Goal: Use online tool/utility: Use online tool/utility

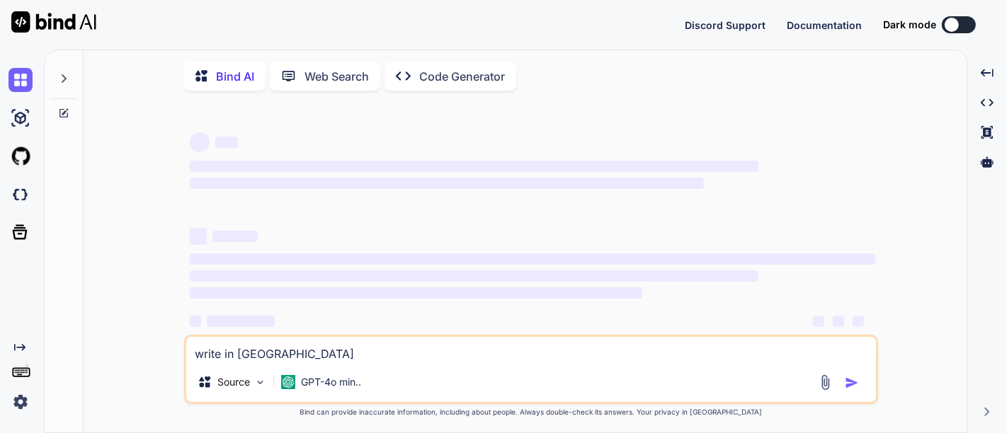
scroll to position [18, 0]
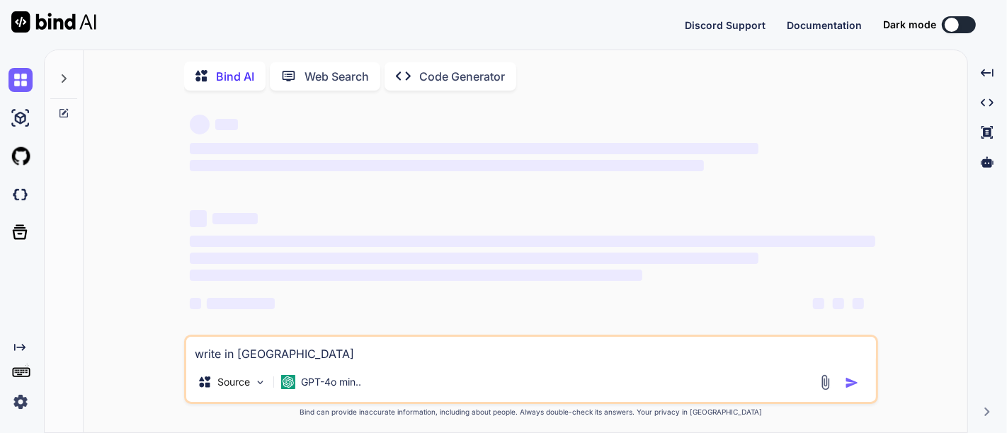
click at [683, 357] on textarea "write in [GEOGRAPHIC_DATA]" at bounding box center [531, 349] width 690 height 25
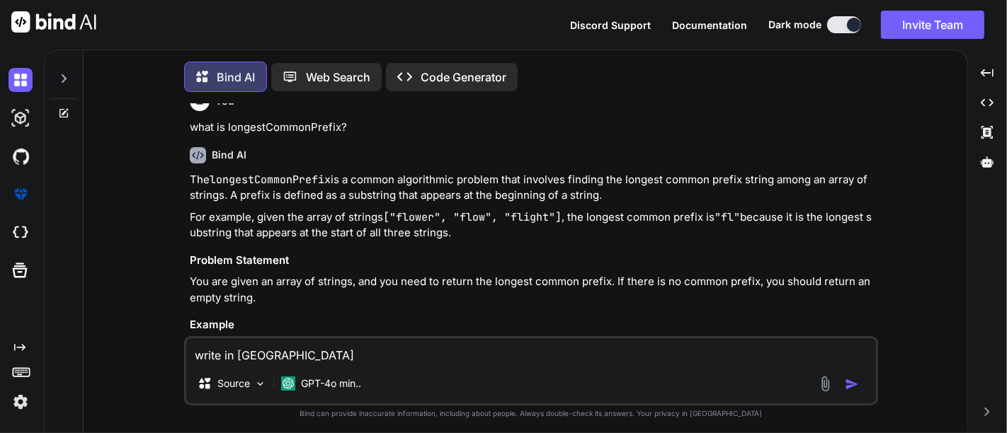
scroll to position [6, 0]
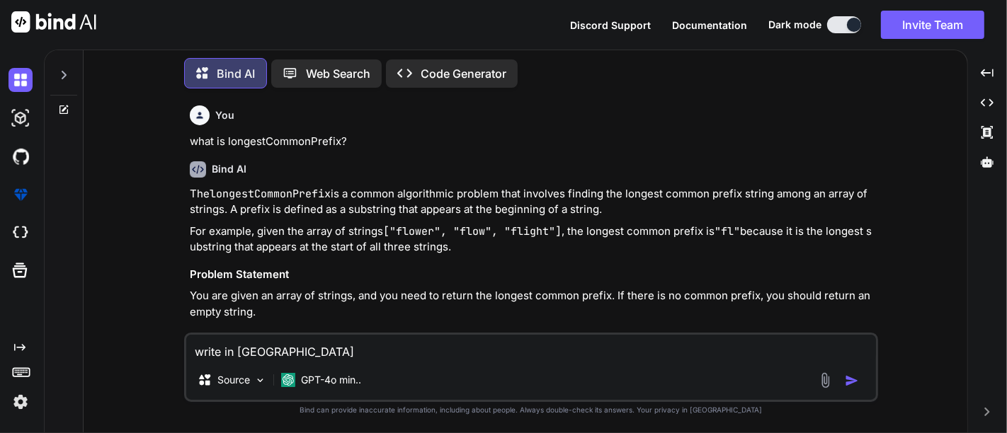
type textarea "x"
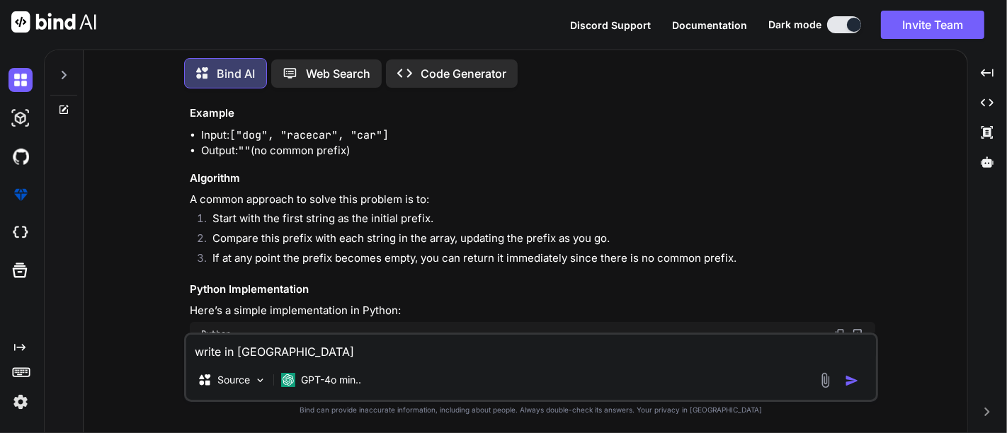
scroll to position [0, 0]
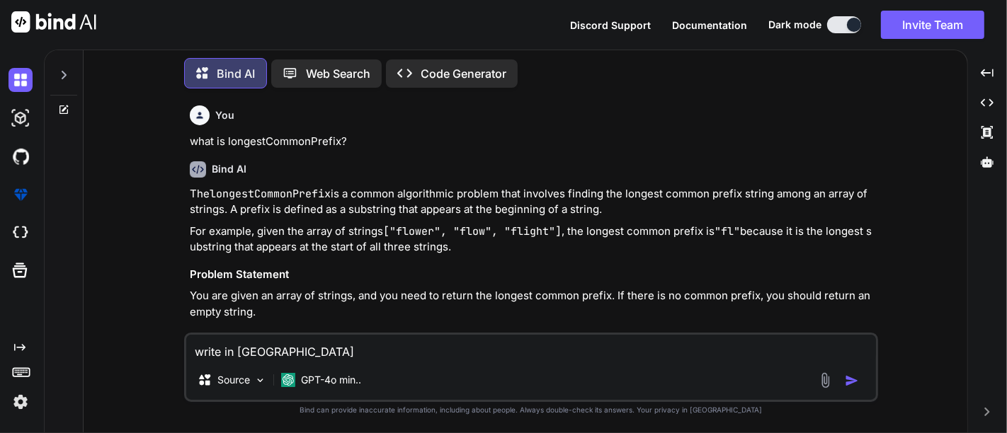
click at [222, 357] on textarea "write in [GEOGRAPHIC_DATA]" at bounding box center [531, 347] width 690 height 25
type textarea "write in [GEOGRAPHIC_DATA]"
type textarea "x"
type textarea "write c in [GEOGRAPHIC_DATA]"
type textarea "x"
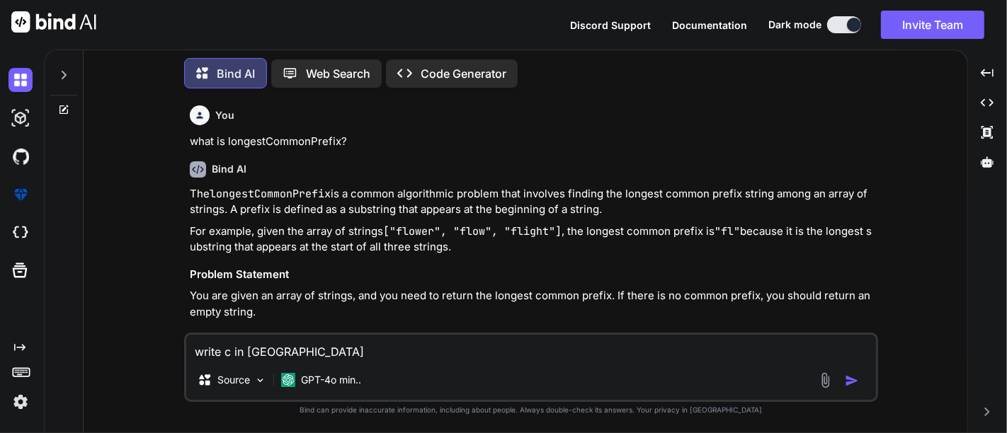
type textarea "write co in [GEOGRAPHIC_DATA]"
type textarea "x"
type textarea "write cod in [GEOGRAPHIC_DATA]"
type textarea "x"
type textarea "write code in [GEOGRAPHIC_DATA]"
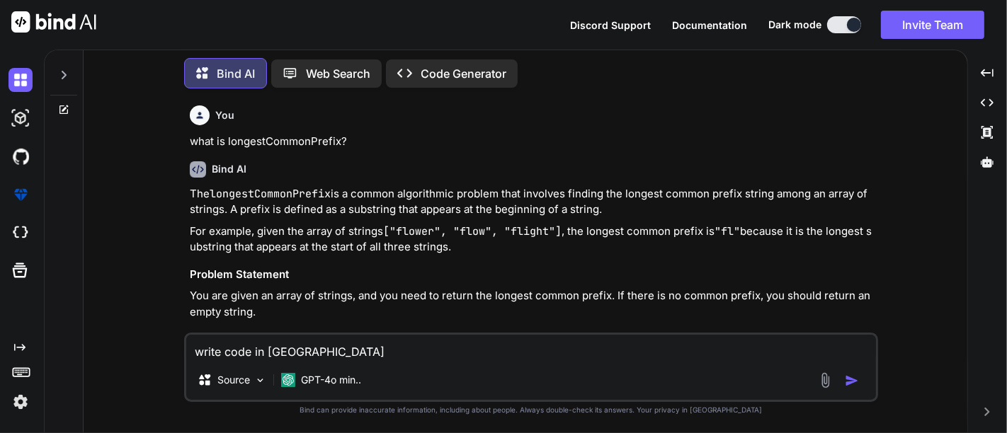
type textarea "x"
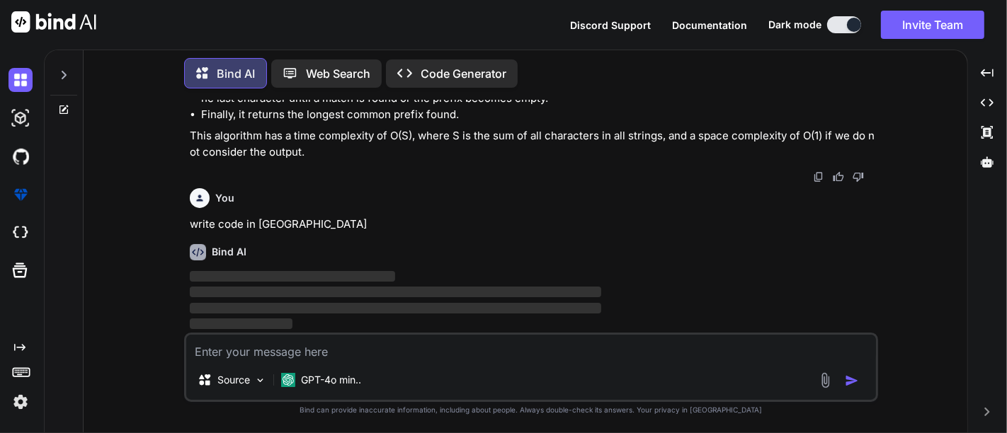
scroll to position [771, 0]
type textarea "x"
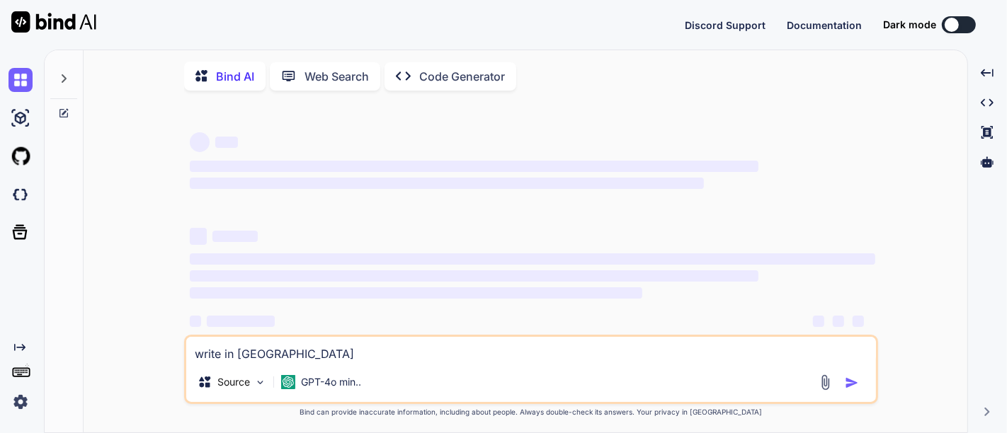
type textarea "x"
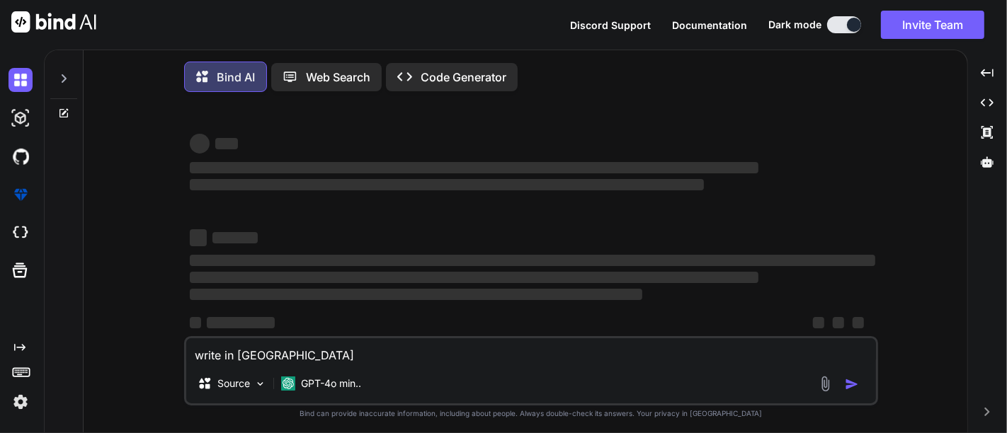
type textarea "write cin java"
type textarea "x"
type textarea "write cpin java"
type textarea "x"
type textarea "write cpdin java"
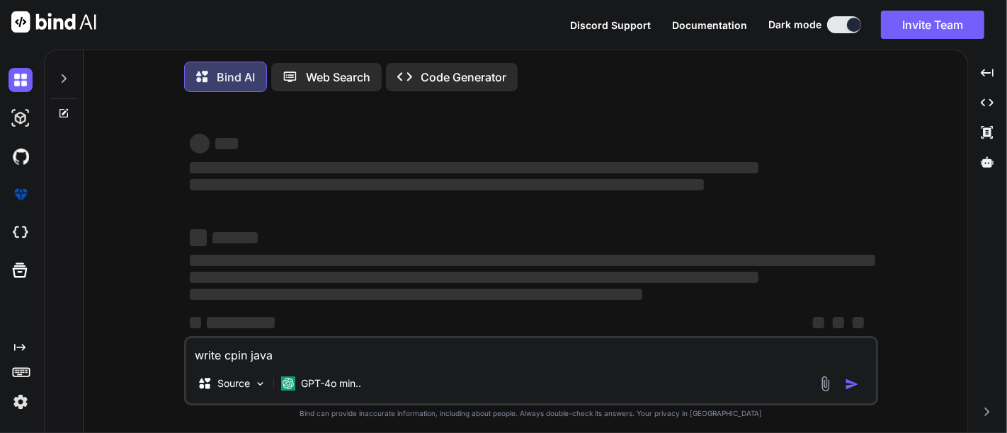
type textarea "x"
type textarea "write cpdein java"
type textarea "x"
type textarea "write cpdin java"
type textarea "x"
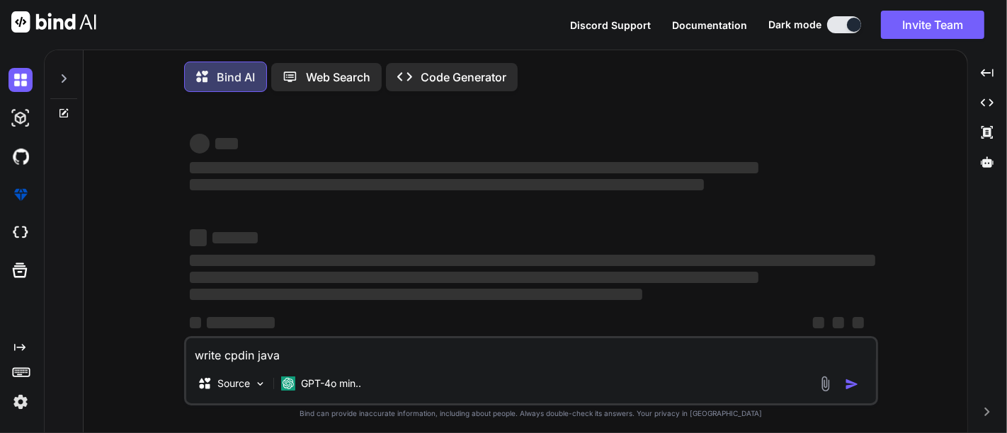
type textarea "write cpin java"
type textarea "x"
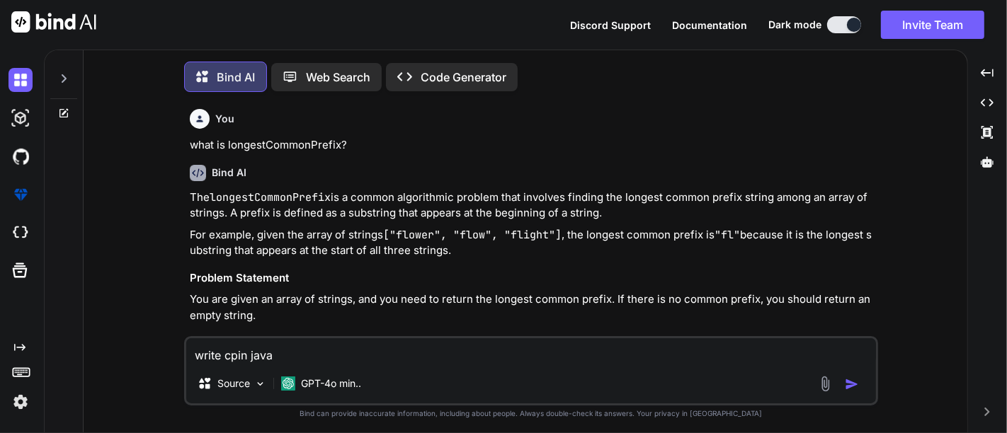
type textarea "write cin java"
type textarea "x"
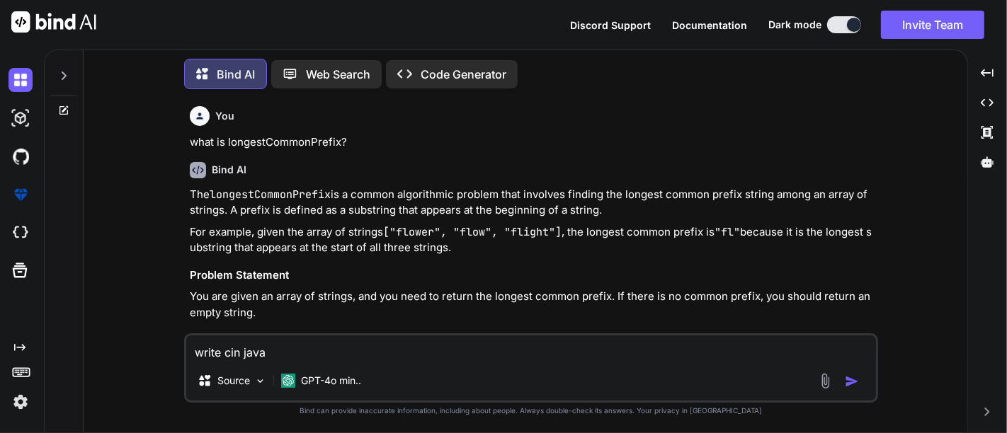
type textarea "write coin java"
type textarea "x"
type textarea "write codin java"
type textarea "x"
type textarea "write codein java"
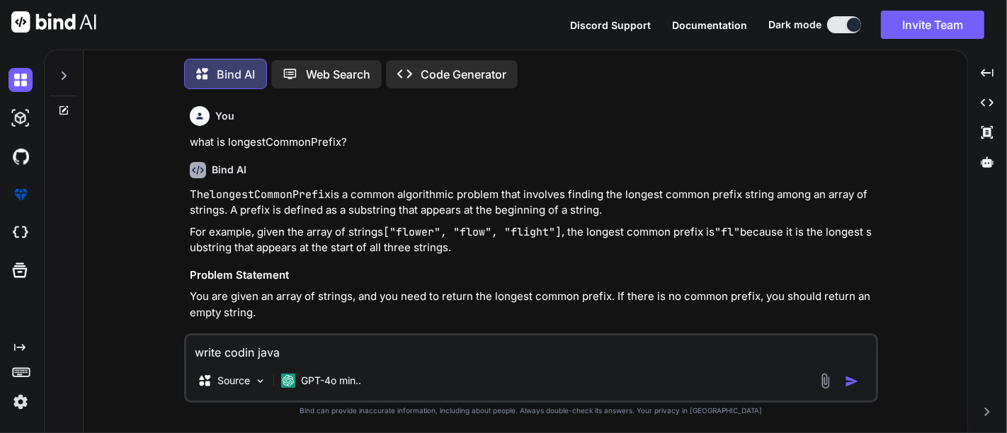
type textarea "x"
type textarea "write code in [GEOGRAPHIC_DATA]"
type textarea "x"
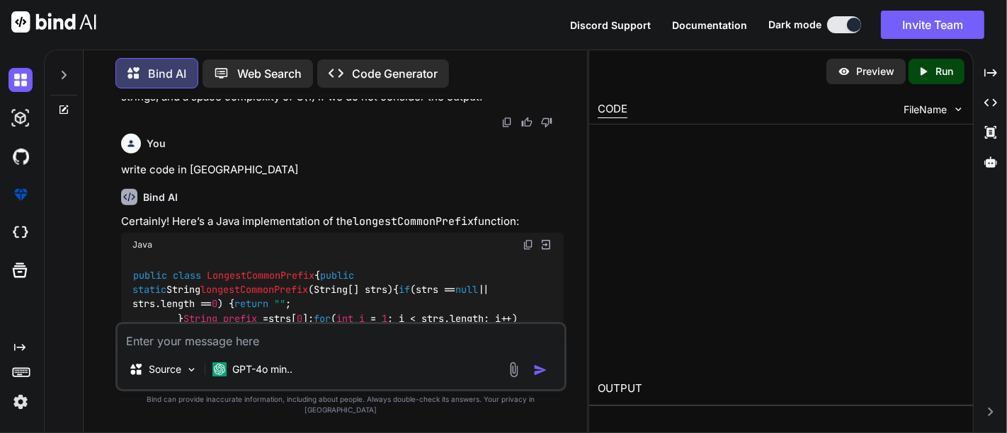
scroll to position [815, 0]
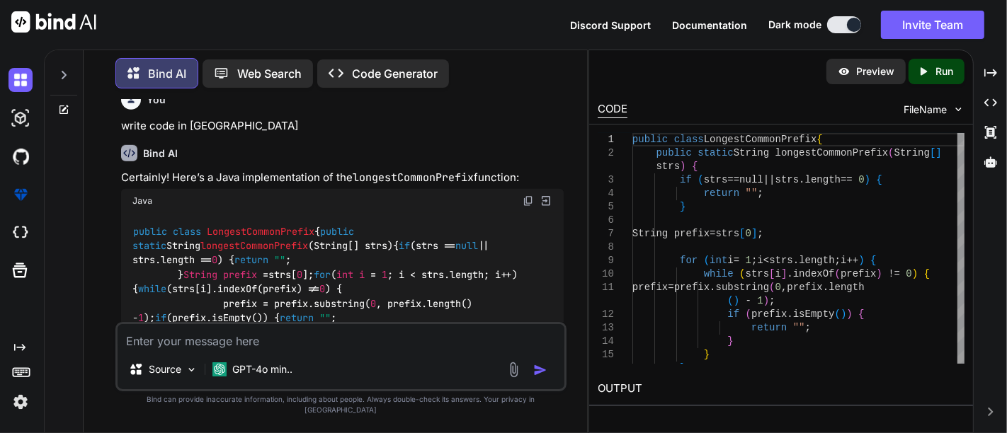
click at [346, 161] on div "Bind AI" at bounding box center [342, 153] width 443 height 16
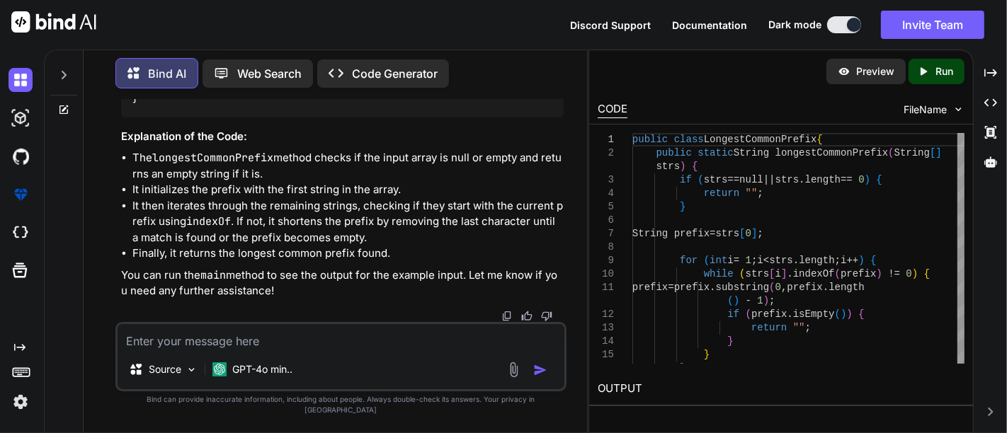
scroll to position [1192, 0]
drag, startPoint x: 152, startPoint y: 258, endPoint x: 170, endPoint y: 314, distance: 58.9
copy code "public static void main (String[] args) { String[] strs = { "flower" , "flow" ,…"
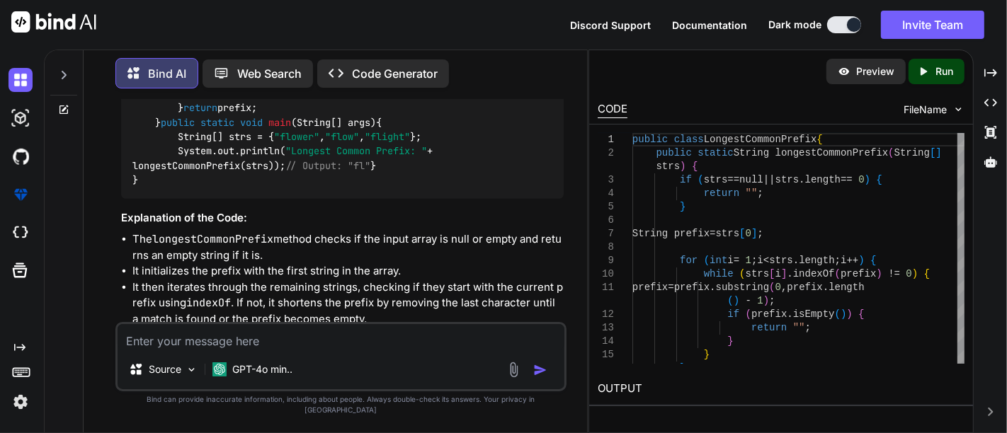
scroll to position [1068, 0]
drag, startPoint x: 176, startPoint y: 122, endPoint x: 190, endPoint y: 154, distance: 34.6
click at [190, 154] on div "public class LongestCommonPrefix { public static String longestCommonPrefix (St…" at bounding box center [342, 79] width 443 height 239
drag, startPoint x: 155, startPoint y: 112, endPoint x: 244, endPoint y: 311, distance: 218.0
click at [244, 200] on div "public class LongestCommonPrefix { public static String longestCommonPrefix (St…" at bounding box center [342, 79] width 443 height 239
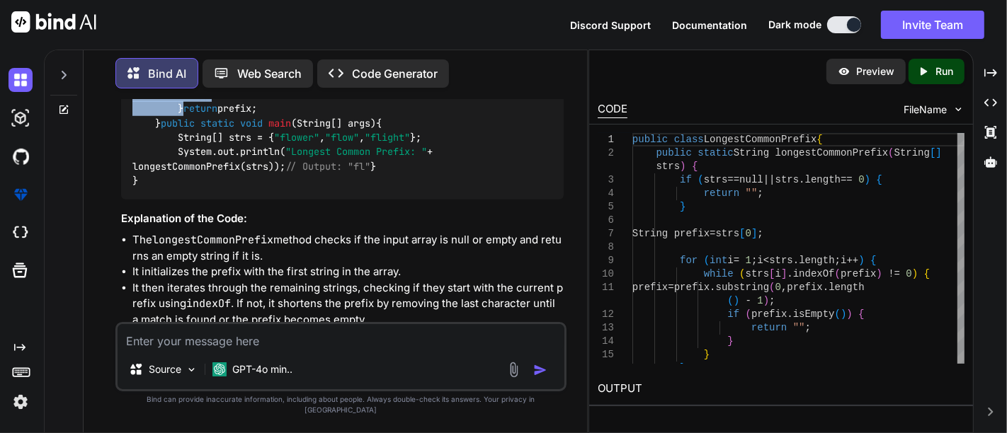
copy code "public static String longestCommonPrefix (String[] strs) { if (strs == null || …"
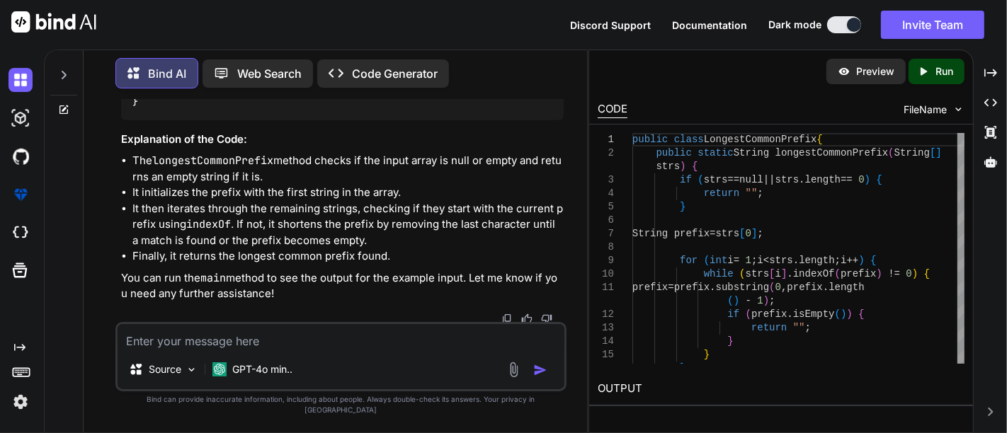
scroll to position [1151, 0]
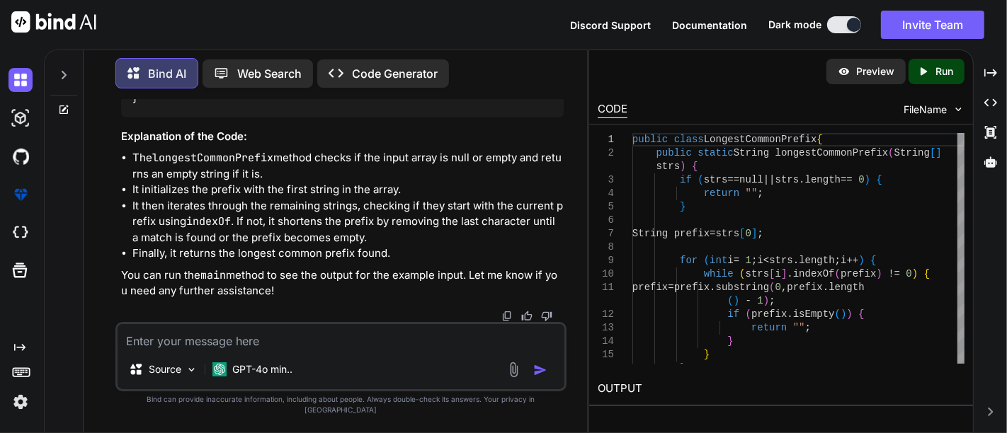
copy code "public static String longestCommonPrefix (String[] strs) { if (strs == null || …"
